Goal: Task Accomplishment & Management: Use online tool/utility

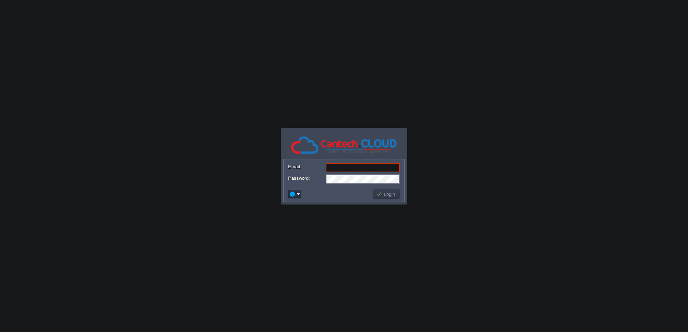
type input "shubham.cantech@gmail.com"
click at [384, 196] on button "Login" at bounding box center [386, 194] width 21 height 6
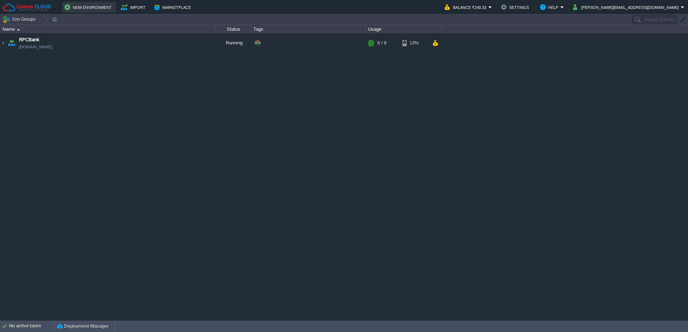
click at [96, 7] on button "New Environment" at bounding box center [89, 7] width 49 height 9
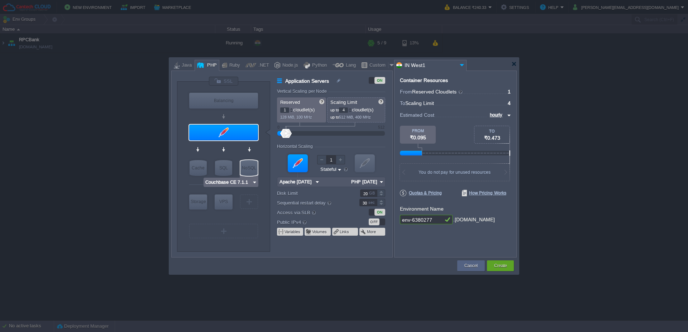
type input "MariaDB 12.0.2"
click at [222, 167] on div "SQL" at bounding box center [223, 168] width 17 height 16
type input "SQL Databases"
type input "4"
type input "6"
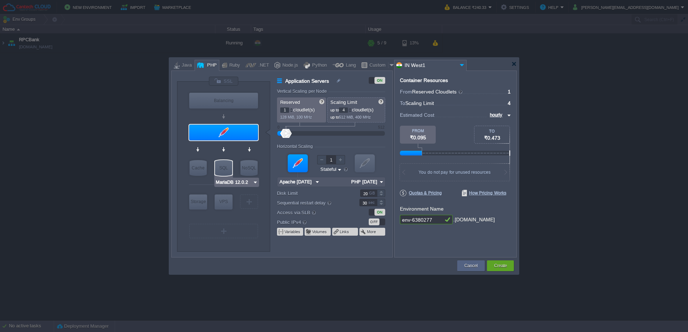
type input "MariaDB 12.0.2"
type input "12.0.2-almalin..."
type input "Stateless"
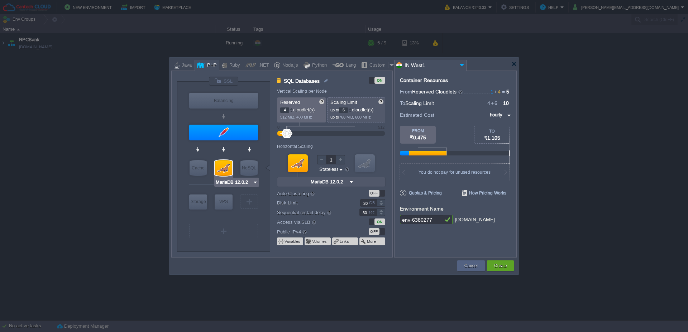
click at [224, 166] on div at bounding box center [223, 168] width 17 height 16
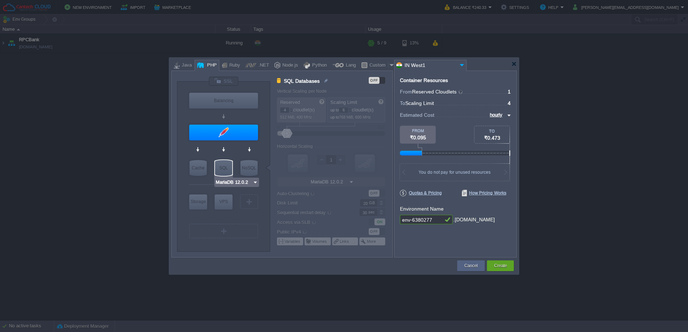
click at [254, 182] on img at bounding box center [255, 182] width 5 height 7
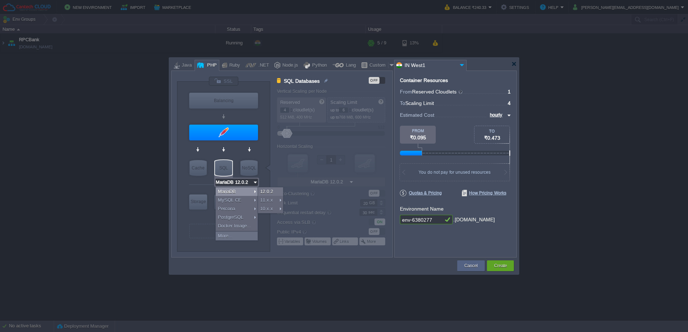
click at [277, 264] on td at bounding box center [313, 265] width 285 height 13
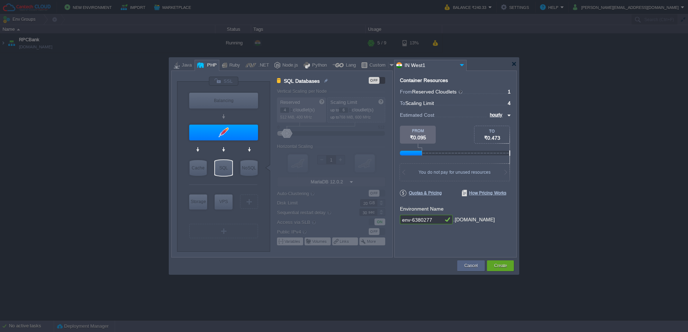
click at [289, 134] on div at bounding box center [334, 173] width 115 height 168
type input "MariaDB 12.0.2"
click at [226, 170] on div "SQL" at bounding box center [223, 168] width 17 height 16
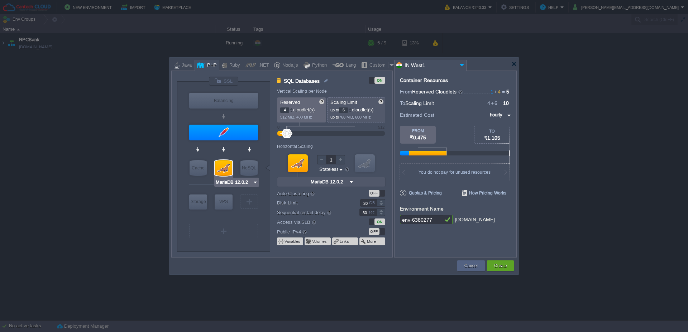
click at [227, 174] on div at bounding box center [223, 168] width 17 height 16
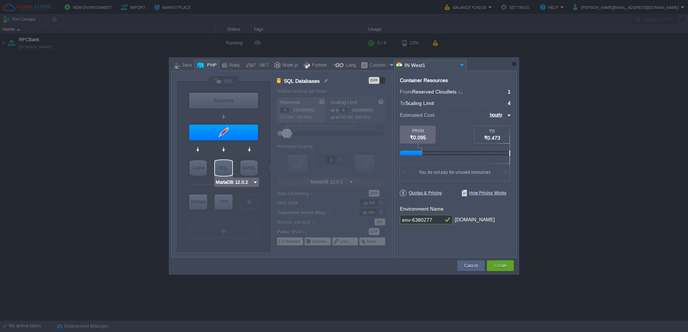
click at [230, 173] on div "SQL" at bounding box center [223, 168] width 17 height 16
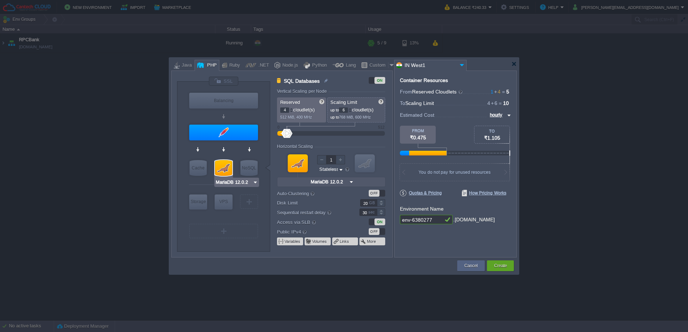
click at [255, 182] on img at bounding box center [255, 182] width 5 height 7
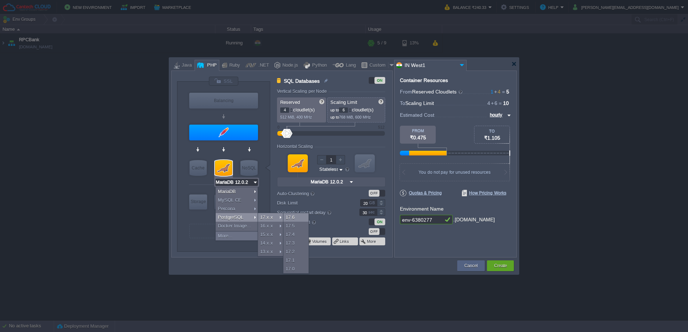
click at [290, 218] on div "17.6" at bounding box center [295, 217] width 25 height 9
type input "3"
type input "PostgreSQL 17.6"
type input "17.6-almalinux-9"
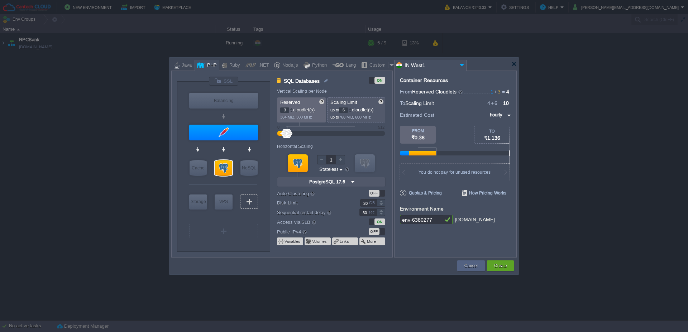
type input "Apache 2.4.65"
click at [516, 67] on div at bounding box center [343, 64] width 345 height 13
click at [466, 267] on button "Cancel" at bounding box center [470, 265] width 13 height 7
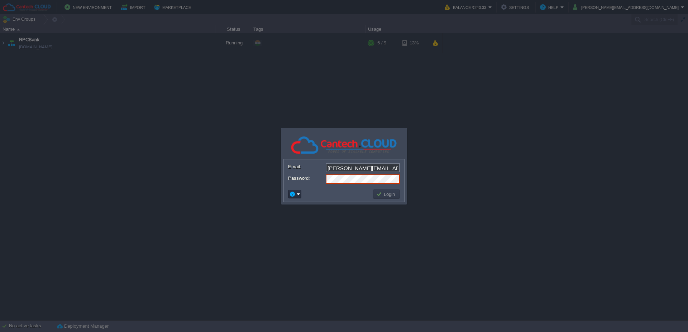
click at [202, 157] on div at bounding box center [344, 166] width 688 height 332
click at [71, 111] on div at bounding box center [344, 166] width 688 height 332
click at [205, 138] on div at bounding box center [344, 166] width 688 height 332
click at [384, 192] on button "Login" at bounding box center [386, 194] width 21 height 6
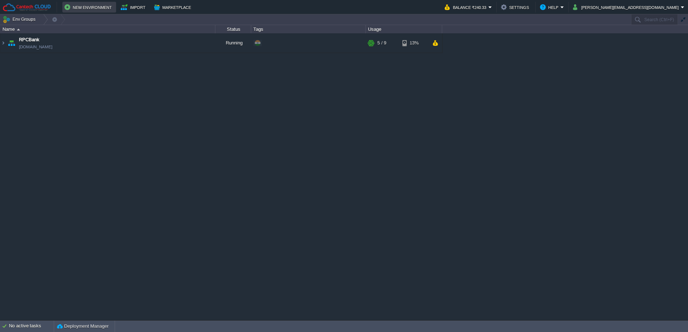
click at [81, 8] on button "New Environment" at bounding box center [89, 7] width 49 height 9
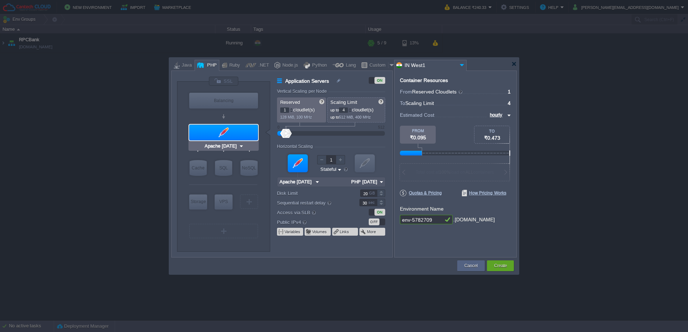
type input "MariaDB 12.0.2"
click at [227, 167] on div "SQL" at bounding box center [223, 168] width 17 height 16
type input "SQL Databases"
type input "4"
type input "6"
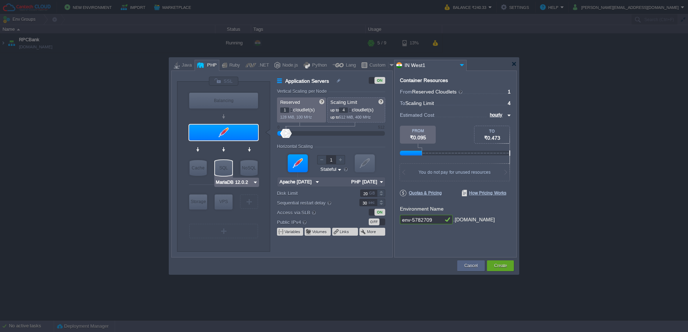
type input "MariaDB 12.0.2"
type input "12.0.2-almalin..."
type input "Stateless"
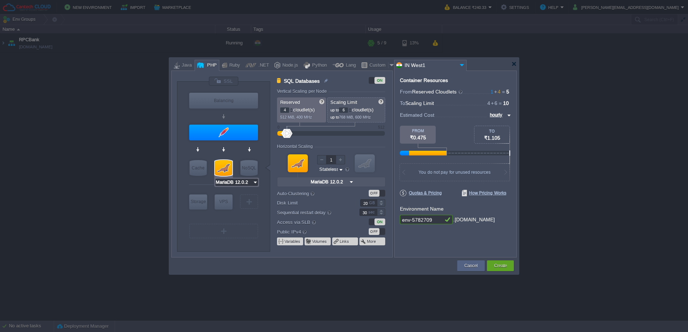
click at [242, 182] on input "MariaDB 12.0.2" at bounding box center [233, 182] width 37 height 7
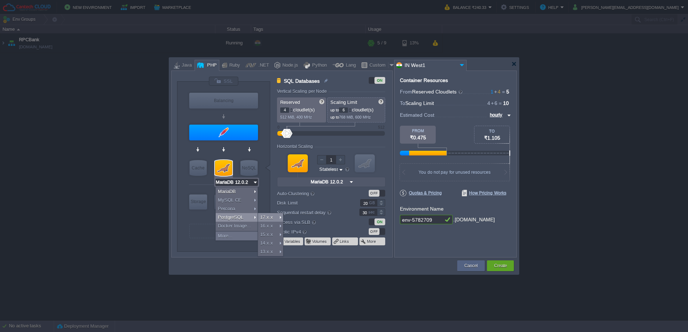
click at [261, 217] on div "17.x.x" at bounding box center [270, 217] width 25 height 9
type input "3"
type input "PostgreSQL 17.6"
type input "17.6-almalinux-9"
type input "PostgreSQL 17.6"
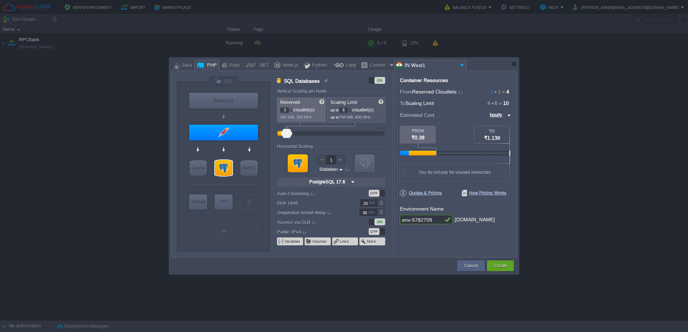
drag, startPoint x: 280, startPoint y: 118, endPoint x: 291, endPoint y: 118, distance: 10.8
click at [291, 118] on div "Reserved 3 cloudlet(s) 384 MiB, 300 MHz" at bounding box center [301, 109] width 49 height 25
click at [347, 109] on input "6" at bounding box center [343, 110] width 9 height 5
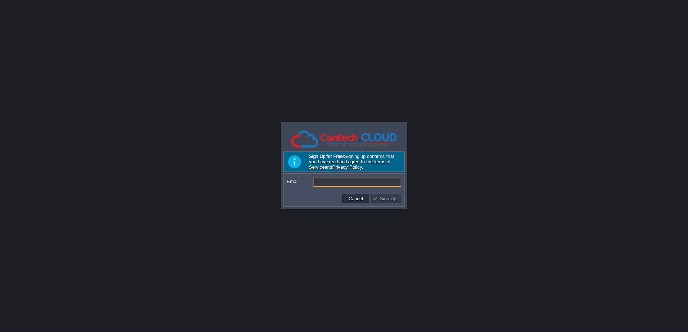
click at [359, 180] on input "Email:" at bounding box center [358, 182] width 88 height 9
